Goal: Browse casually

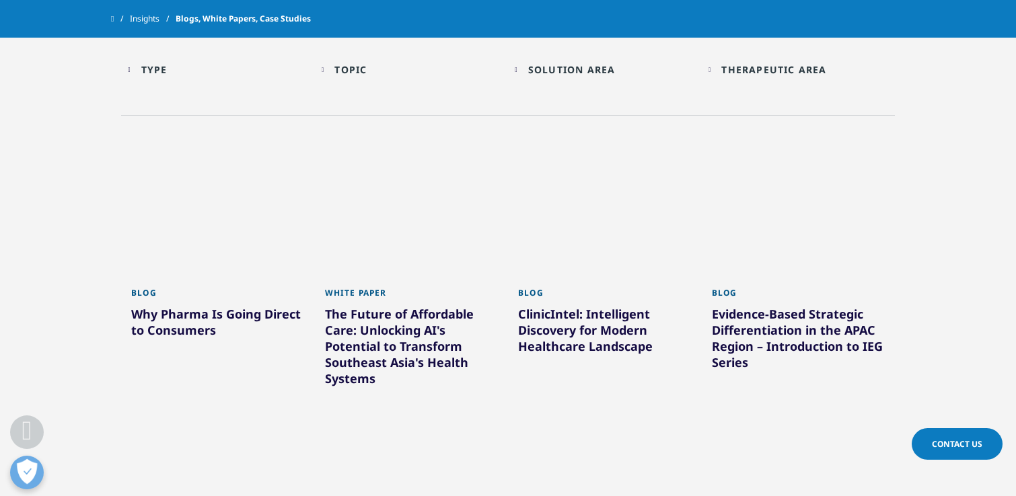
scroll to position [512, 0]
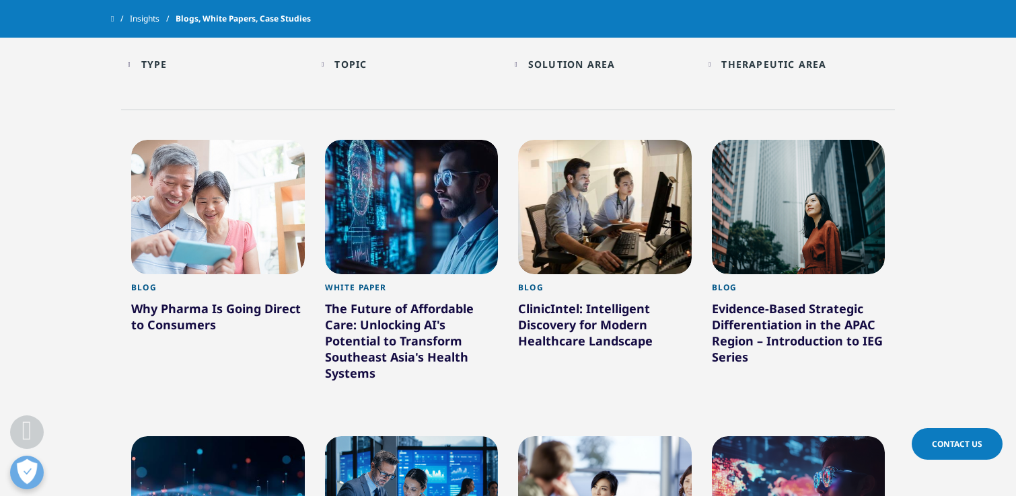
click at [174, 63] on div "Type Loading" at bounding box center [224, 64] width 167 height 13
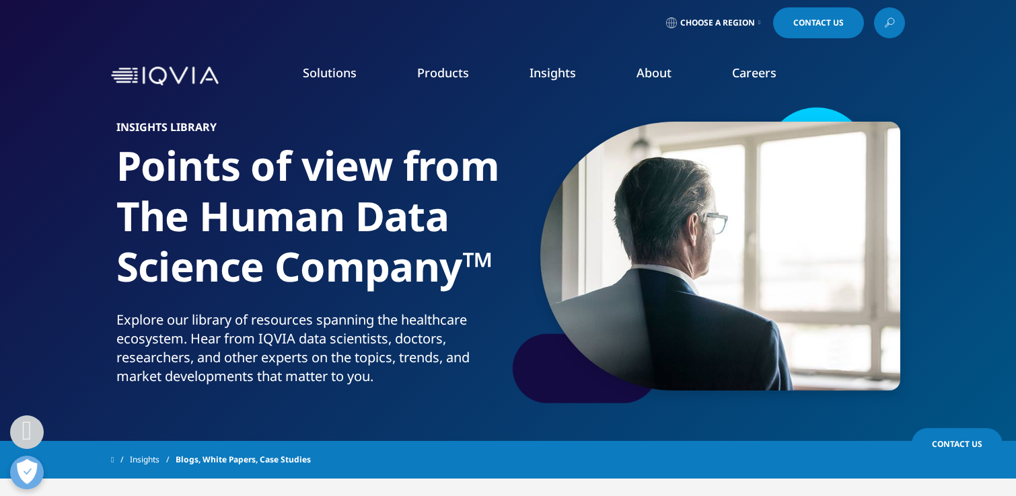
scroll to position [0, 0]
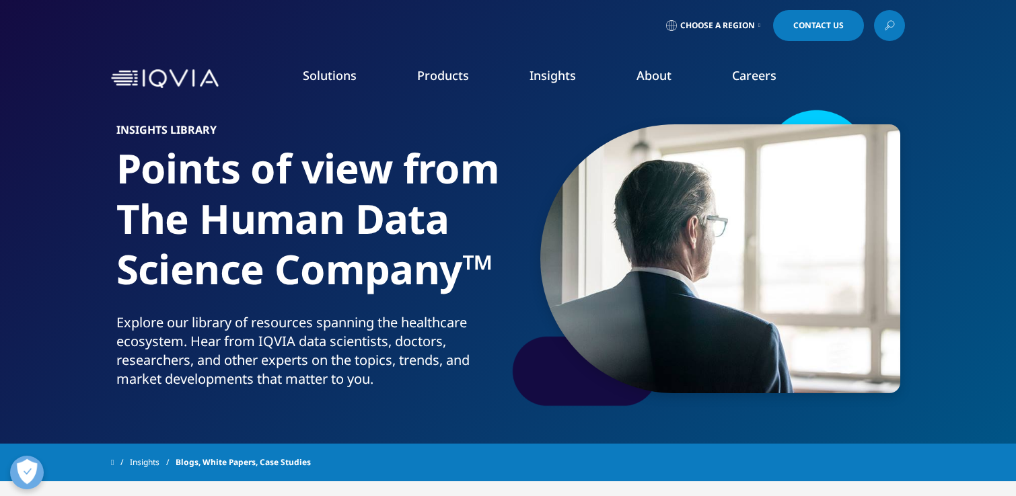
click at [208, 72] on img at bounding box center [165, 79] width 108 height 20
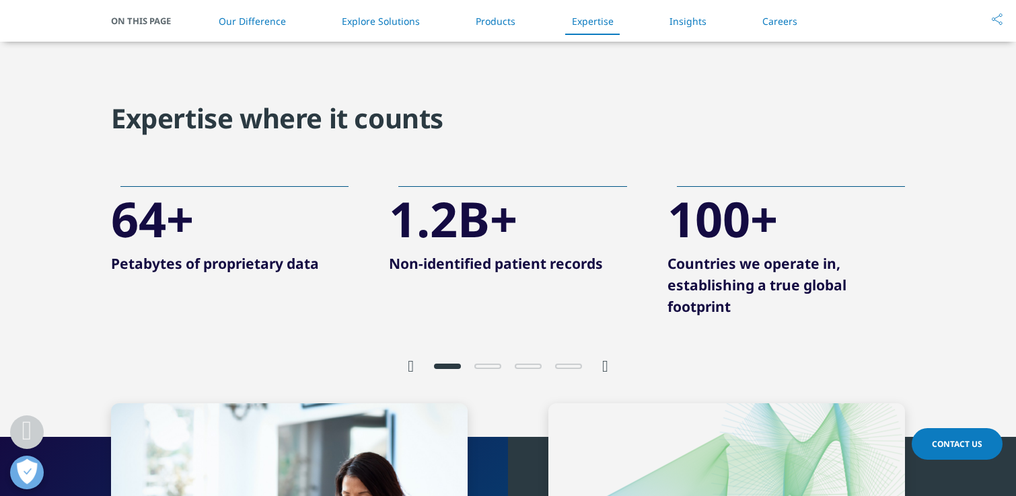
scroll to position [2265, 0]
